Goal: Information Seeking & Learning: Learn about a topic

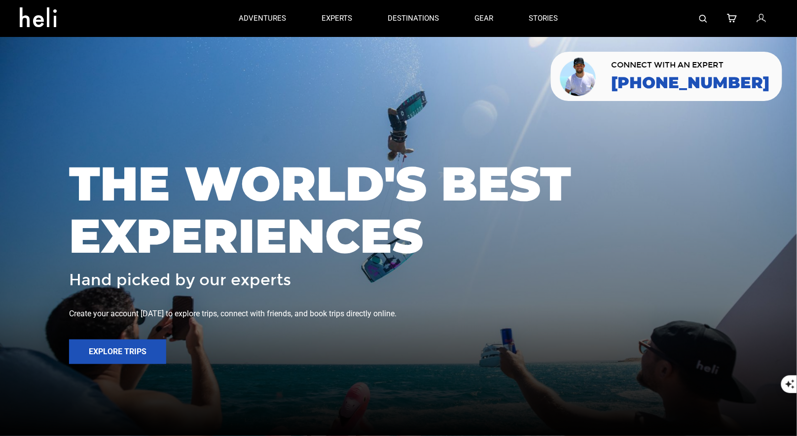
click at [761, 17] on icon at bounding box center [760, 18] width 9 height 13
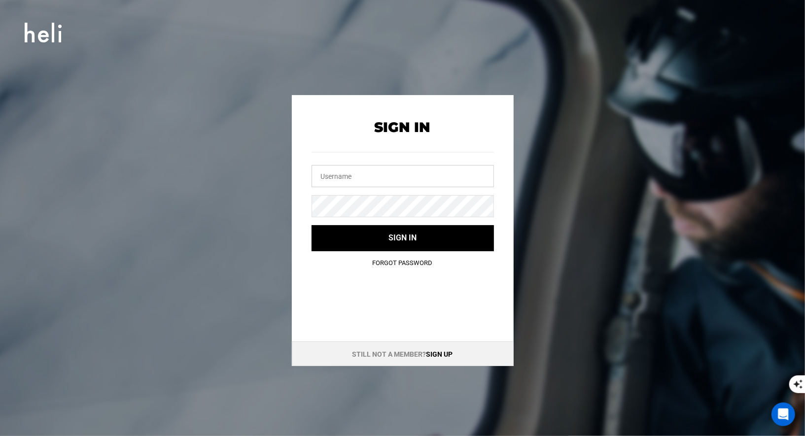
type input "[EMAIL_ADDRESS][DOMAIN_NAME]"
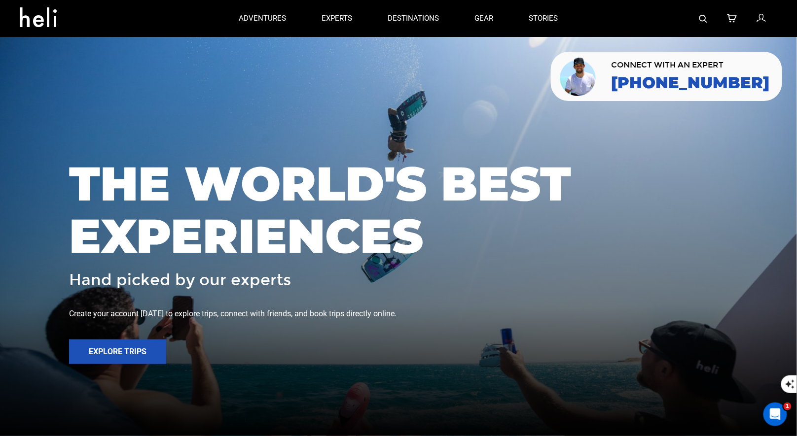
click at [701, 16] on img at bounding box center [703, 19] width 8 height 8
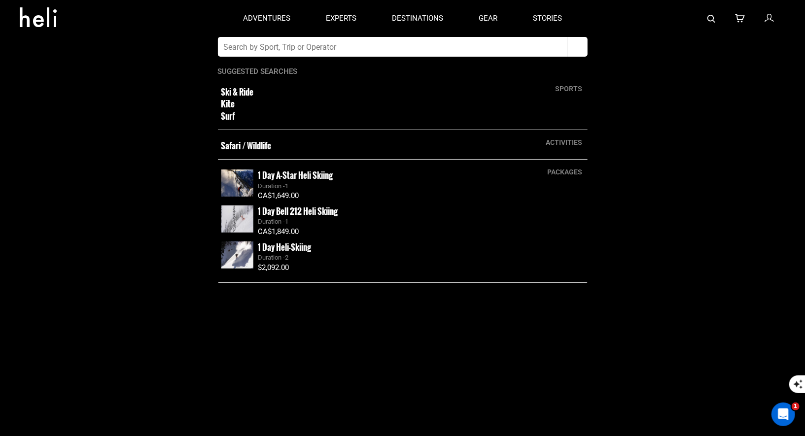
click at [369, 58] on app-search-panel "sports Ski & Ride Kite Surf activities Safari / Wildlife packages 1 Day A-Star …" at bounding box center [402, 236] width 805 height 399
click at [377, 35] on div "adventures experts destinations gear stories" at bounding box center [402, 18] width 354 height 37
click at [359, 50] on input "text" at bounding box center [393, 47] width 350 height 20
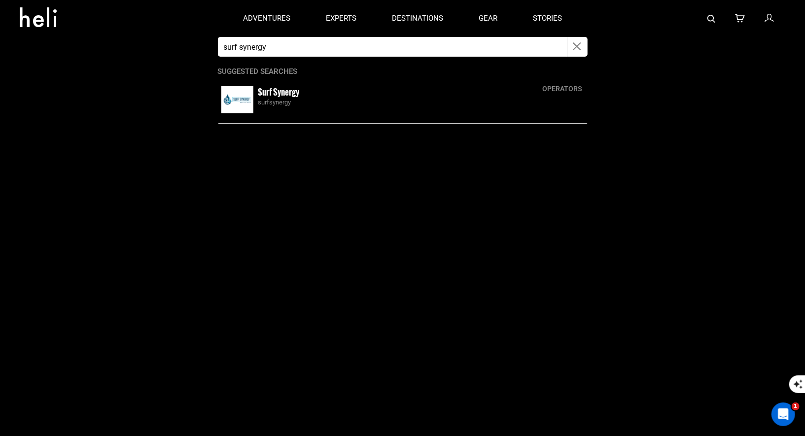
type input "surf synergy"
click at [272, 94] on small "Surf Synergy" at bounding box center [278, 92] width 41 height 12
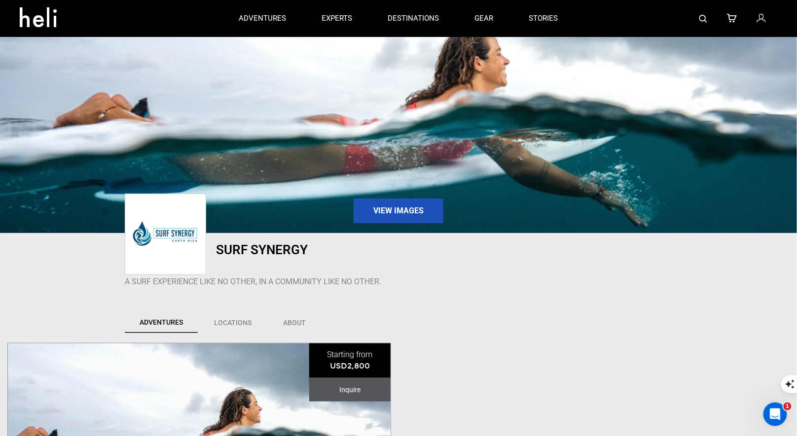
scroll to position [208, 0]
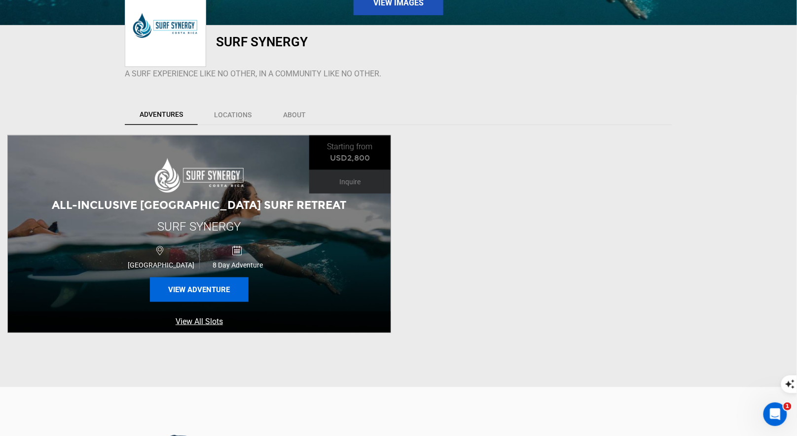
click at [192, 285] on button "View Adventure" at bounding box center [199, 290] width 99 height 25
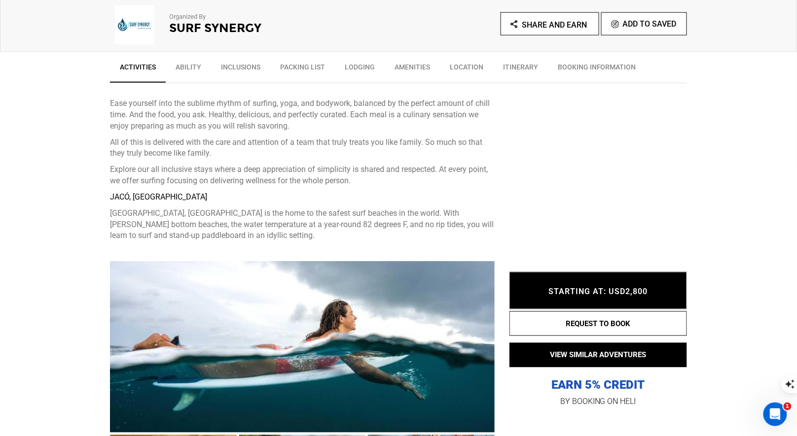
scroll to position [437, 0]
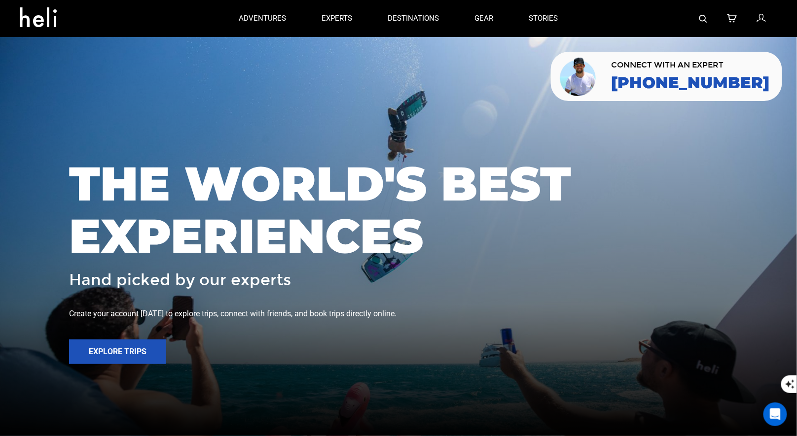
click at [705, 16] on img at bounding box center [703, 19] width 8 height 8
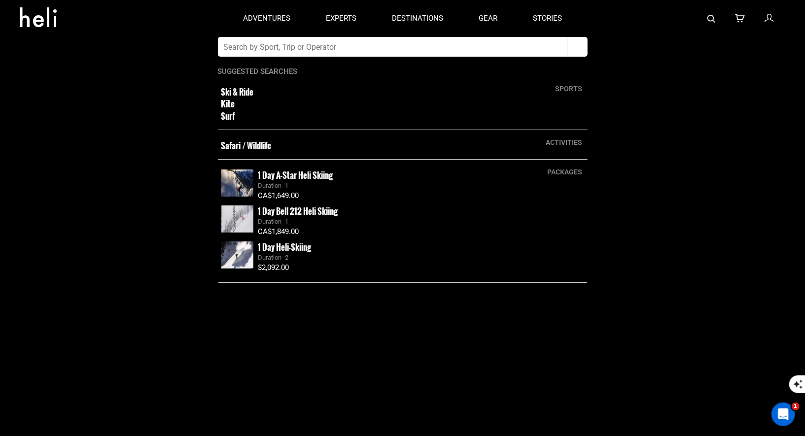
click at [401, 54] on input "text" at bounding box center [393, 47] width 350 height 20
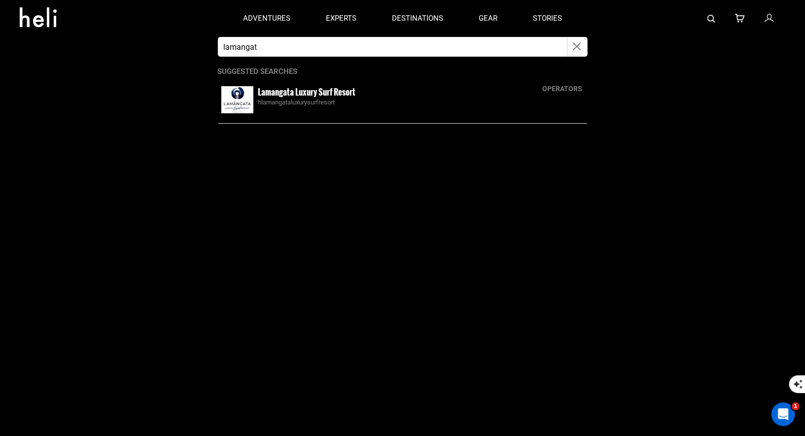
type input "Lamangata"
click at [288, 90] on small "Lamangata Luxury Surf Resort" at bounding box center [307, 92] width 98 height 12
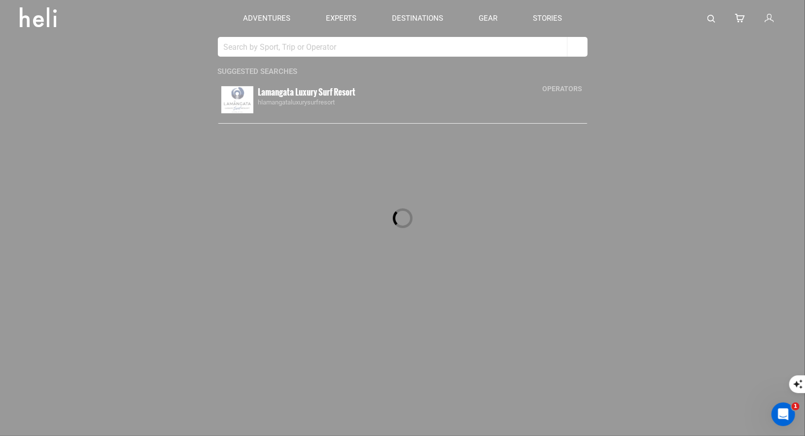
type input "Lamangata"
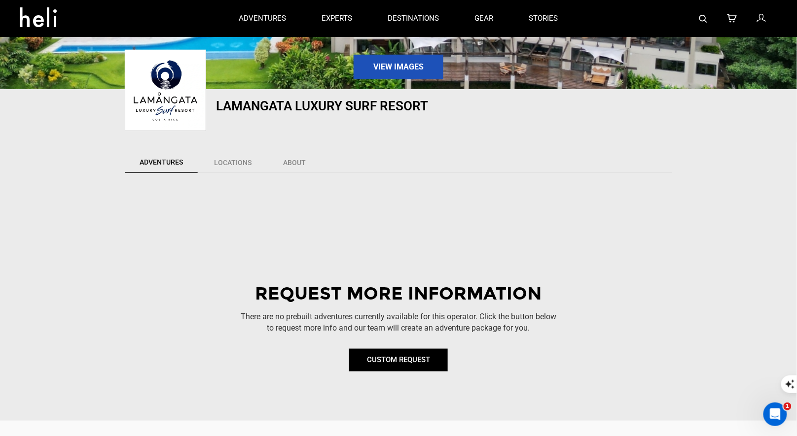
scroll to position [109, 0]
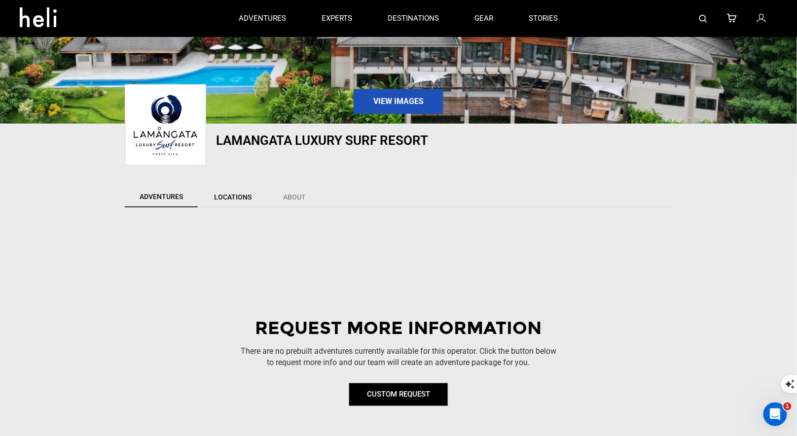
click at [233, 200] on link "Locations" at bounding box center [233, 197] width 68 height 21
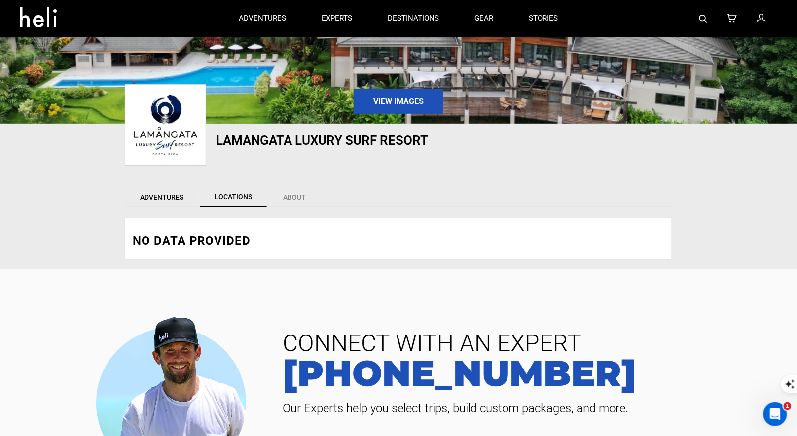
click at [169, 190] on link "Adventures" at bounding box center [162, 197] width 74 height 21
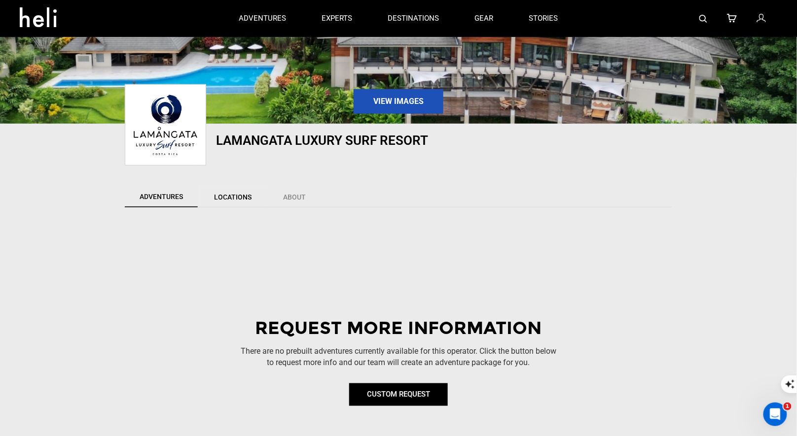
click at [238, 199] on link "Locations" at bounding box center [233, 197] width 68 height 21
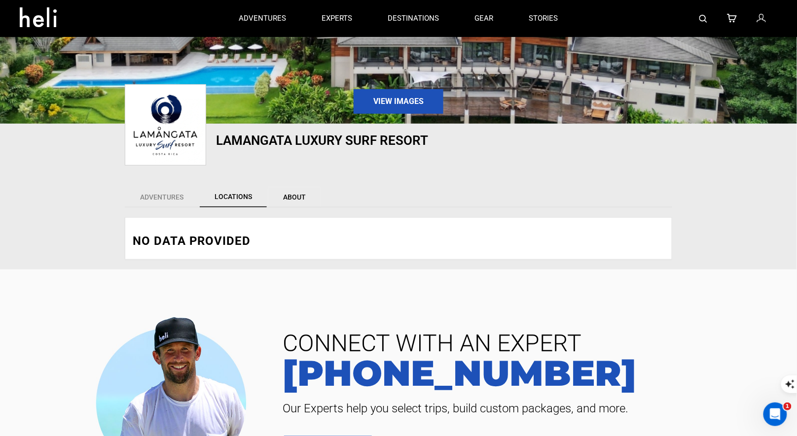
click at [285, 202] on link "About" at bounding box center [294, 197] width 53 height 21
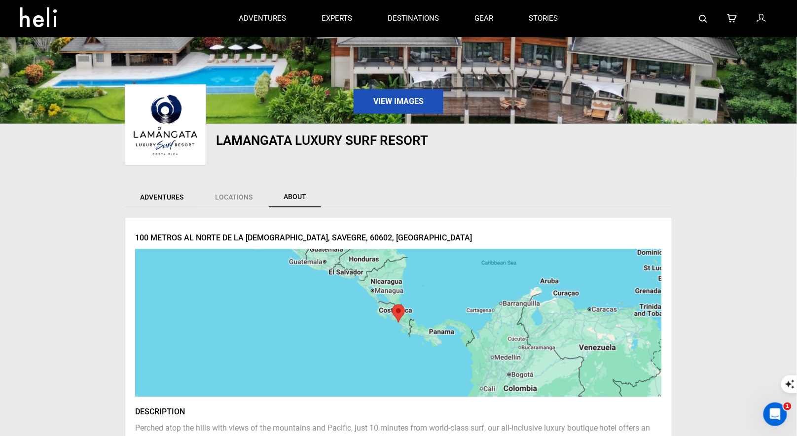
click at [176, 202] on link "Adventures" at bounding box center [162, 197] width 74 height 21
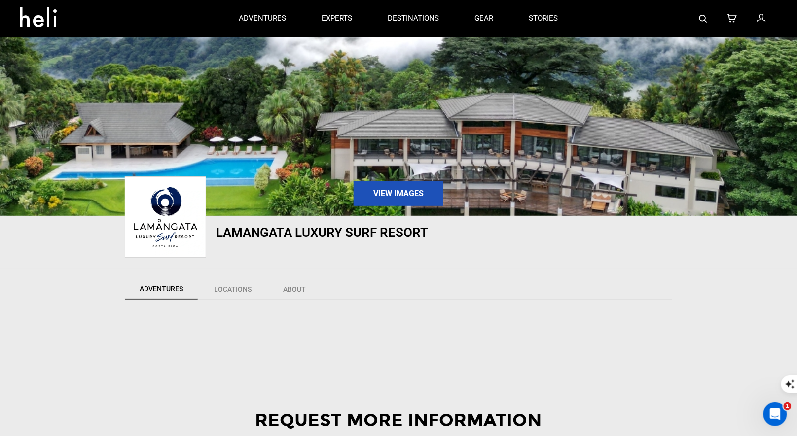
scroll to position [0, 0]
